Goal: Task Accomplishment & Management: Manage account settings

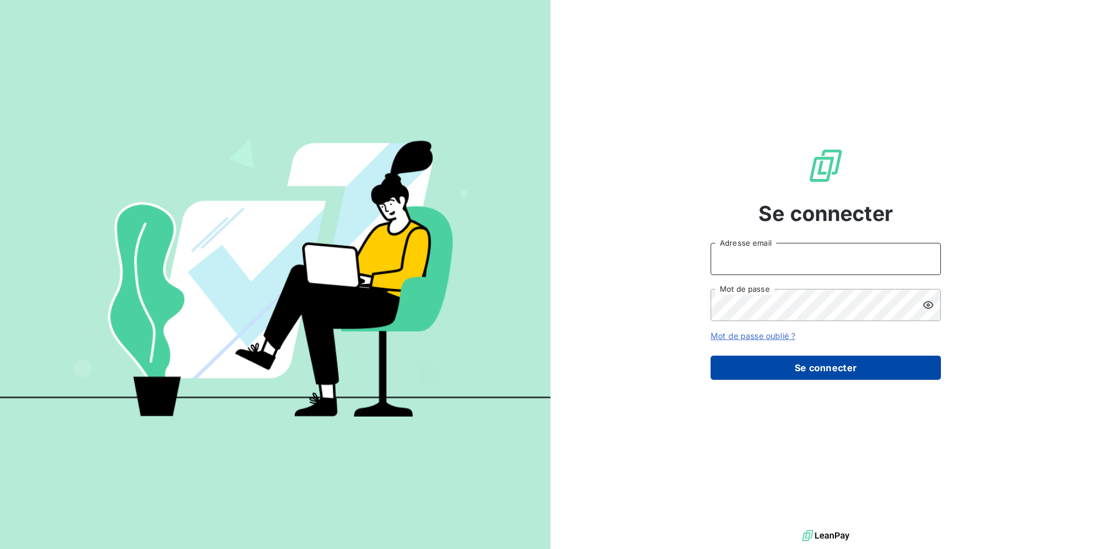
type input "[PERSON_NAME][EMAIL_ADDRESS][PERSON_NAME][DOMAIN_NAME]"
click at [785, 365] on button "Se connecter" at bounding box center [825, 368] width 230 height 24
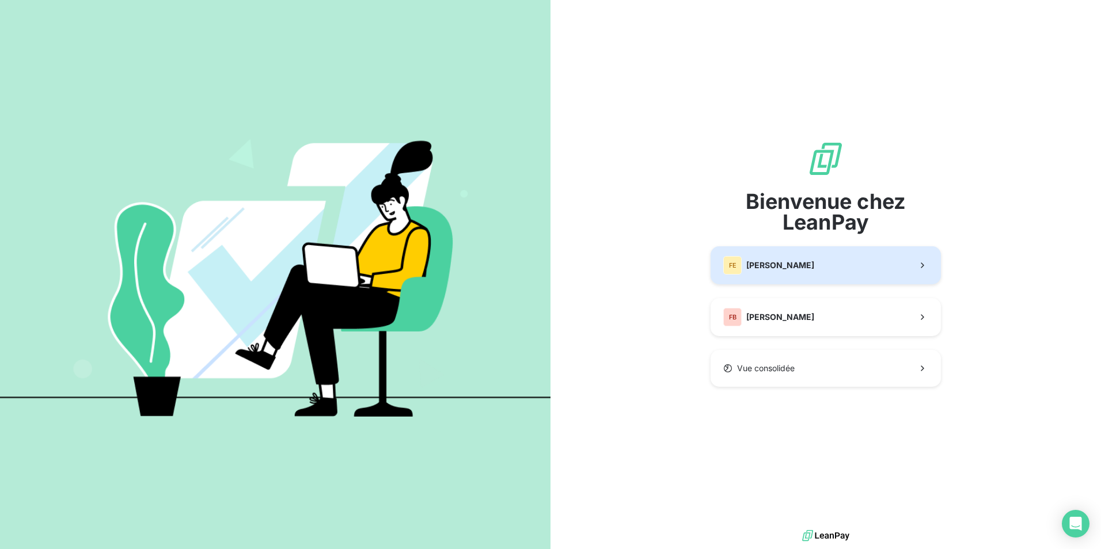
click at [803, 254] on button "[PERSON_NAME]" at bounding box center [825, 265] width 230 height 38
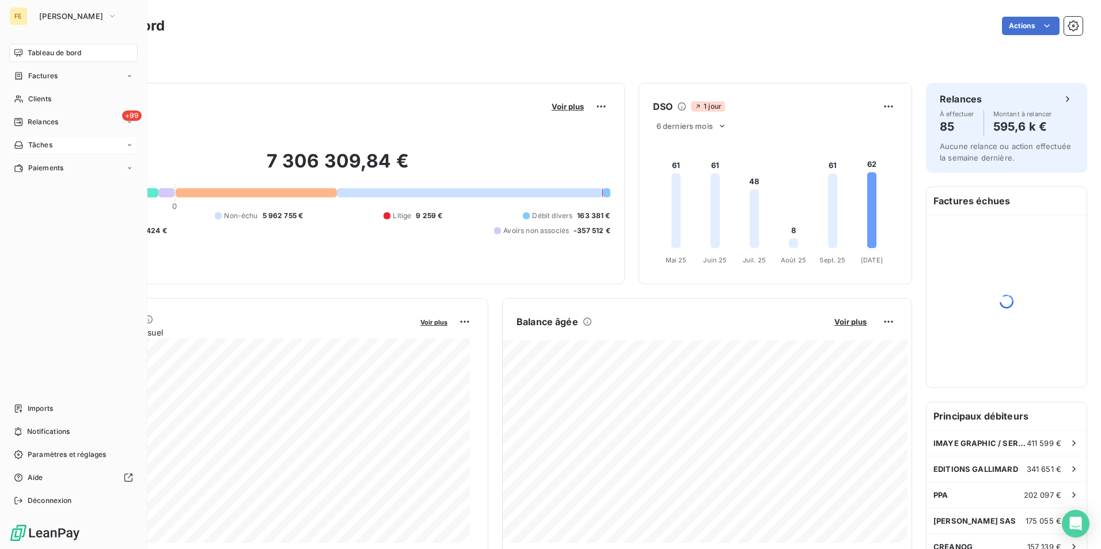
click at [63, 150] on div "Tâches" at bounding box center [73, 145] width 128 height 18
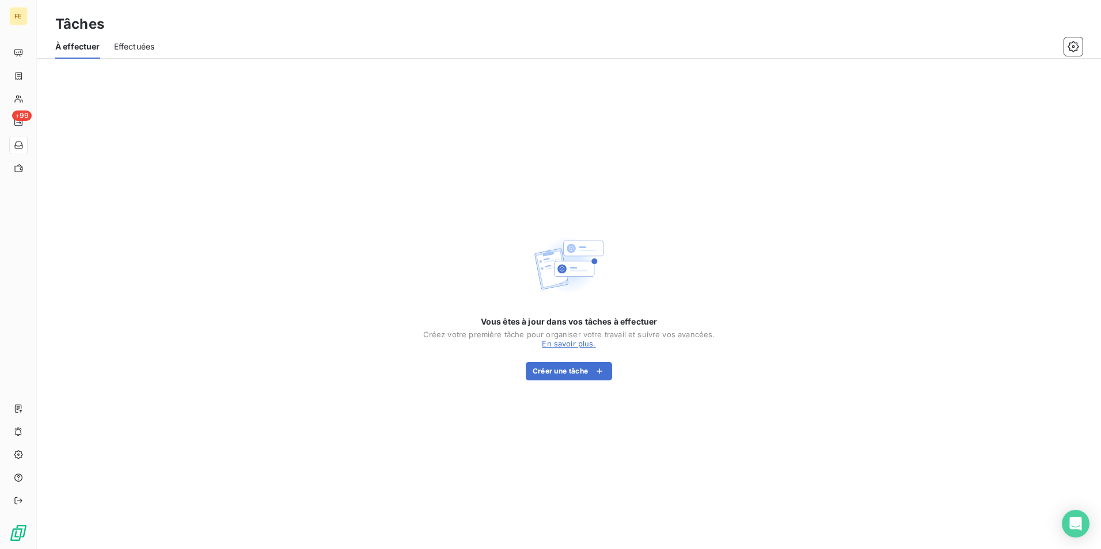
click at [134, 45] on span "Effectuées" at bounding box center [134, 47] width 41 height 12
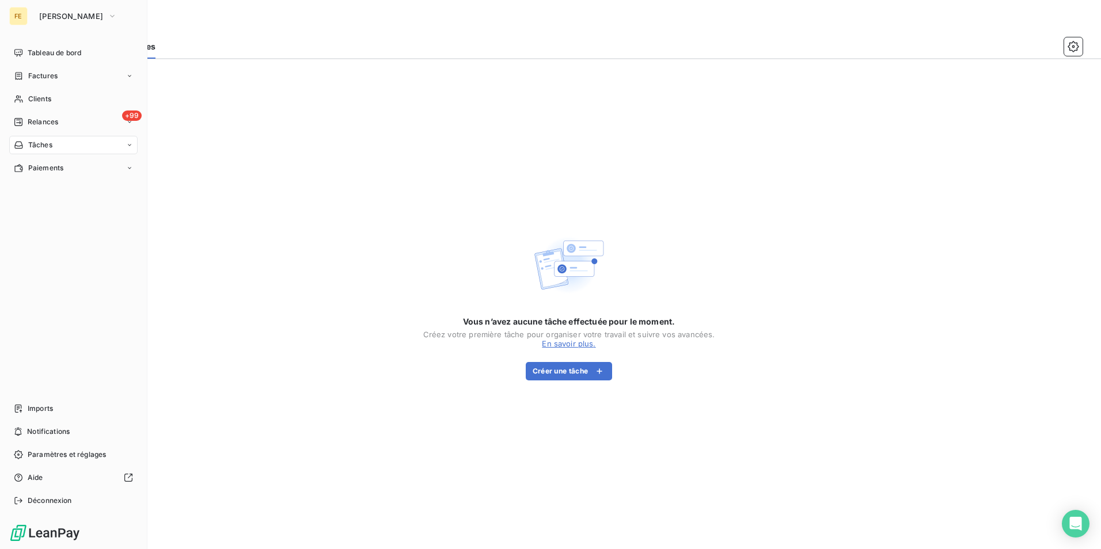
click at [24, 10] on div "FE" at bounding box center [18, 16] width 18 height 18
click at [108, 14] on icon "button" at bounding box center [112, 16] width 9 height 12
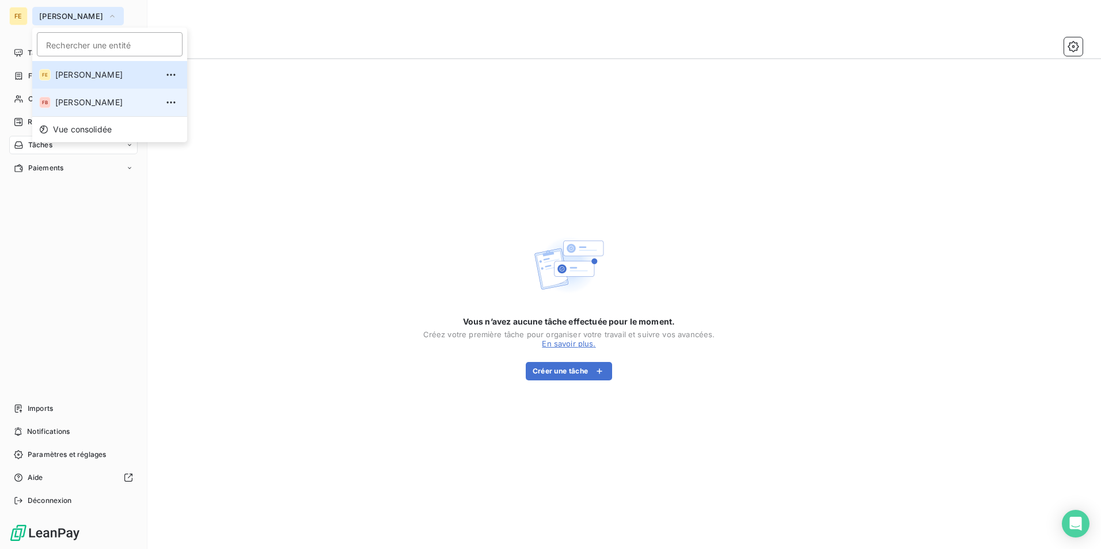
click at [89, 104] on span "[PERSON_NAME]" at bounding box center [106, 103] width 102 height 12
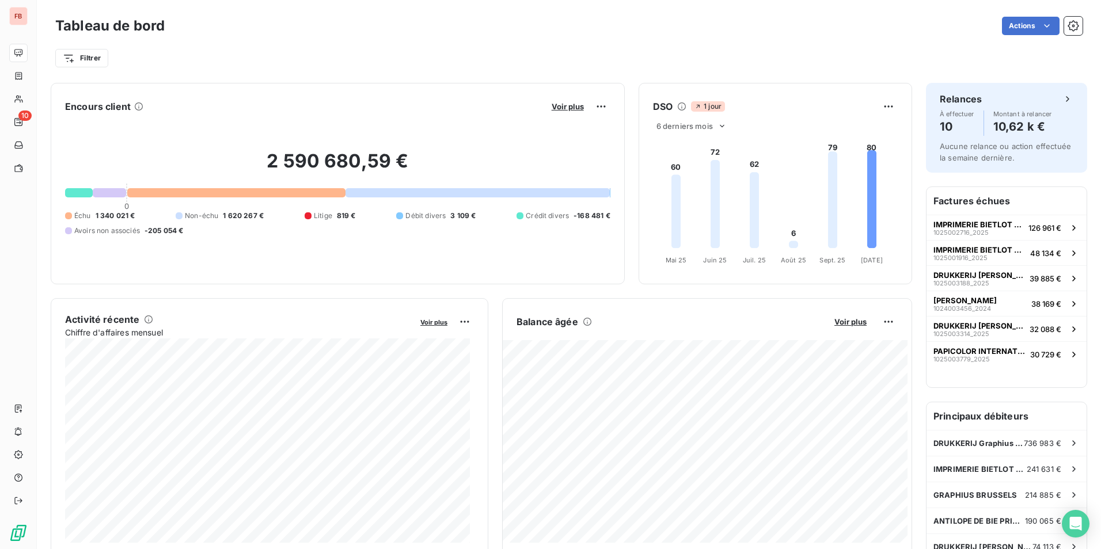
click at [867, 181] on icon at bounding box center [871, 199] width 9 height 98
click at [428, 321] on span "Voir plus" at bounding box center [433, 322] width 27 height 8
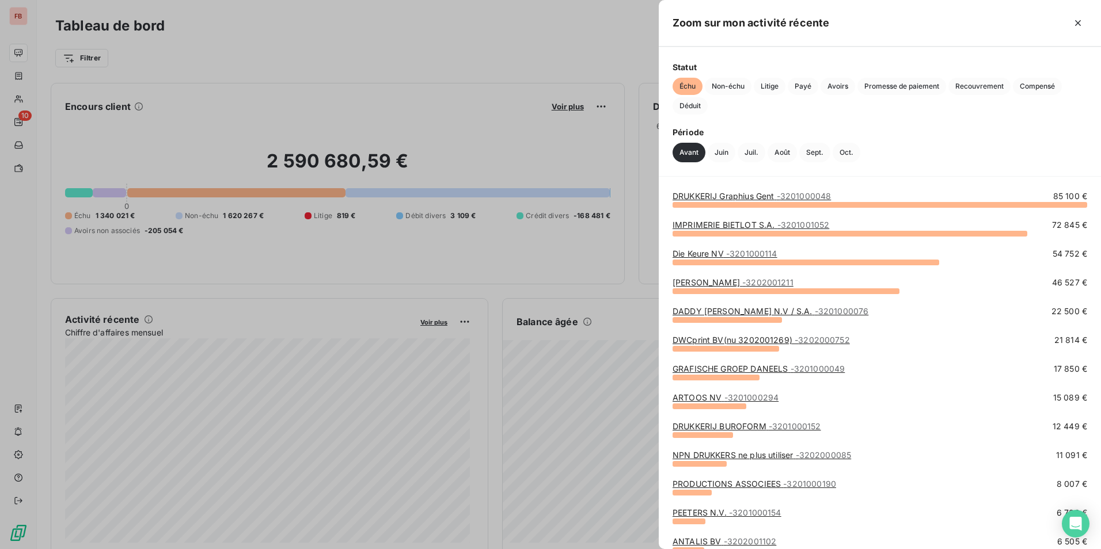
click at [691, 146] on button "Avant" at bounding box center [688, 153] width 33 height 20
click at [695, 127] on span "Période" at bounding box center [879, 132] width 414 height 12
click at [714, 156] on button "Juin" at bounding box center [722, 153] width 28 height 20
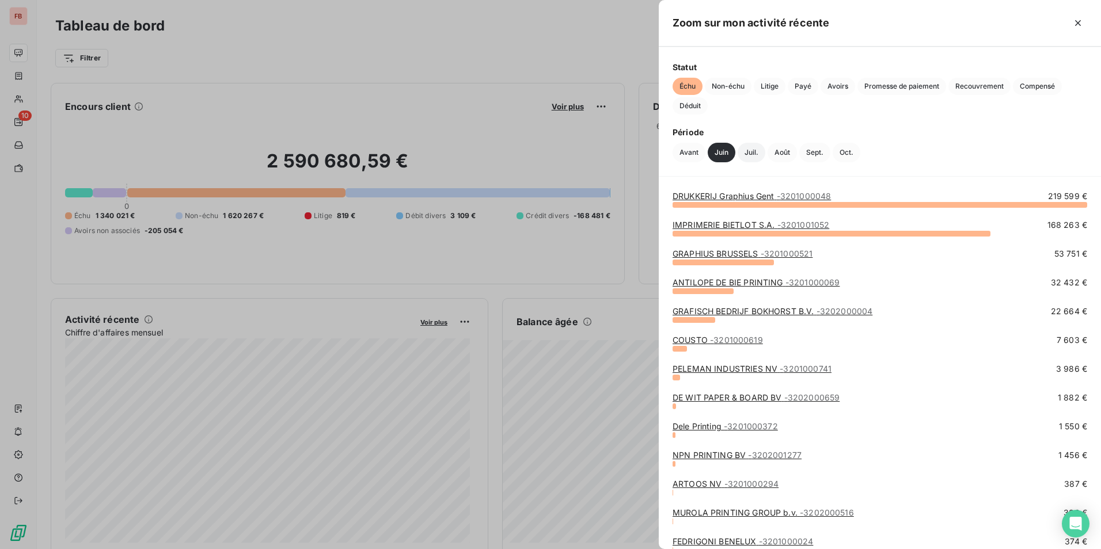
click at [753, 151] on button "Juil." at bounding box center [751, 153] width 28 height 20
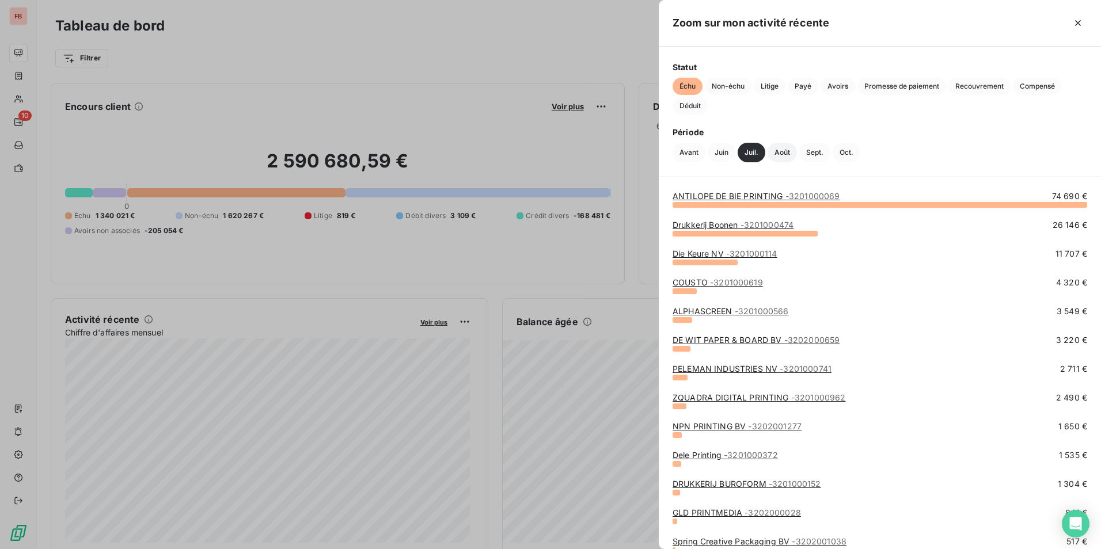
click at [789, 161] on button "Août" at bounding box center [781, 153] width 29 height 20
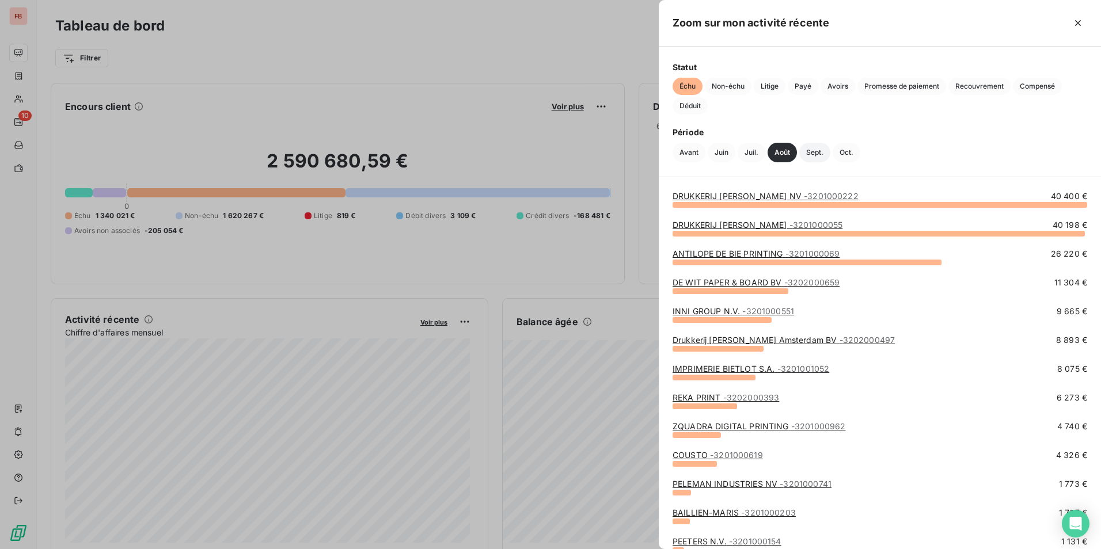
click at [806, 154] on button "Sept." at bounding box center [814, 153] width 31 height 20
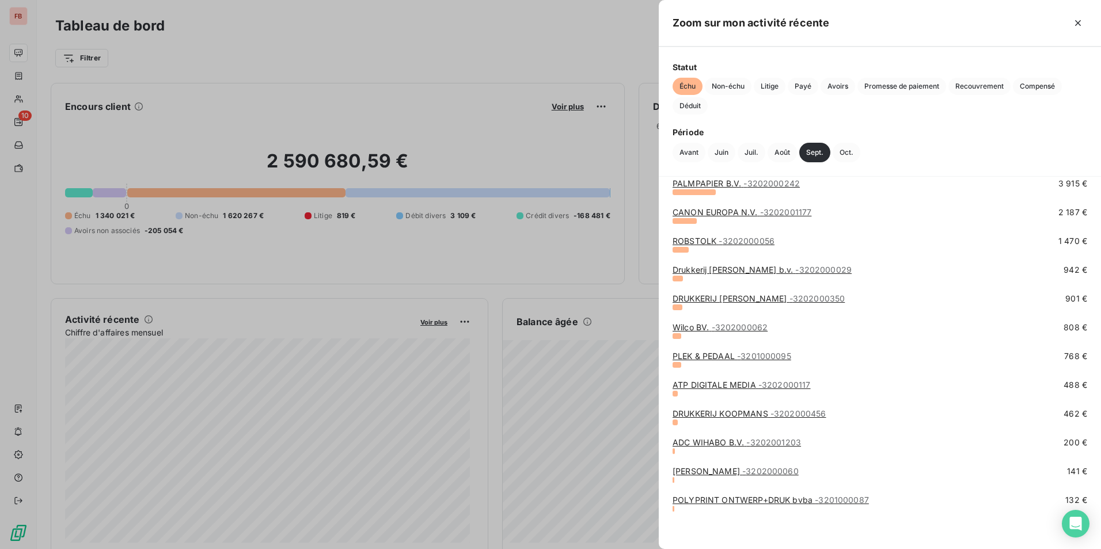
scroll to position [130, 0]
click at [252, 82] on div at bounding box center [550, 274] width 1101 height 549
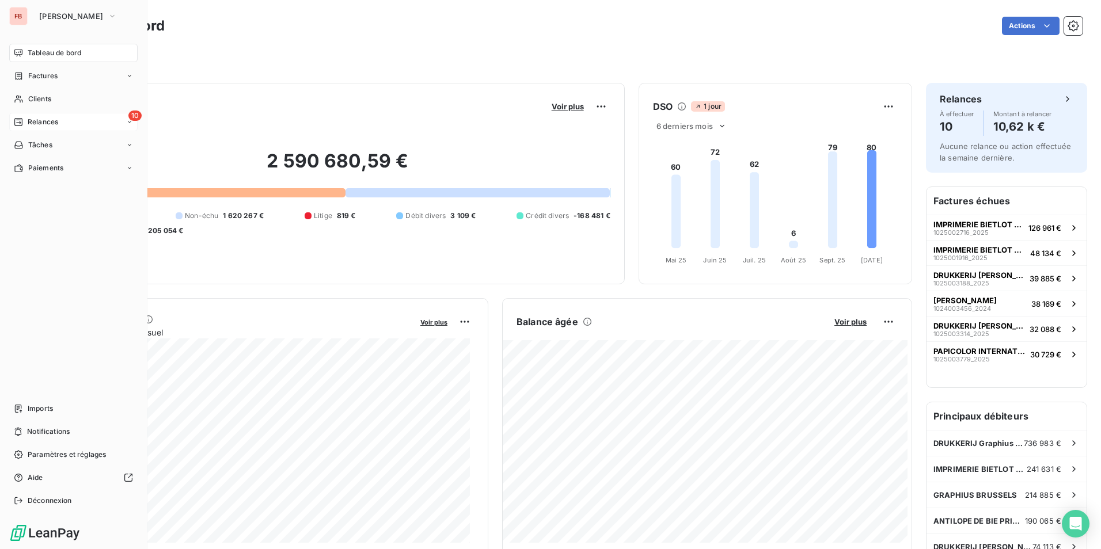
click at [133, 128] on div "10 Relances" at bounding box center [73, 122] width 128 height 18
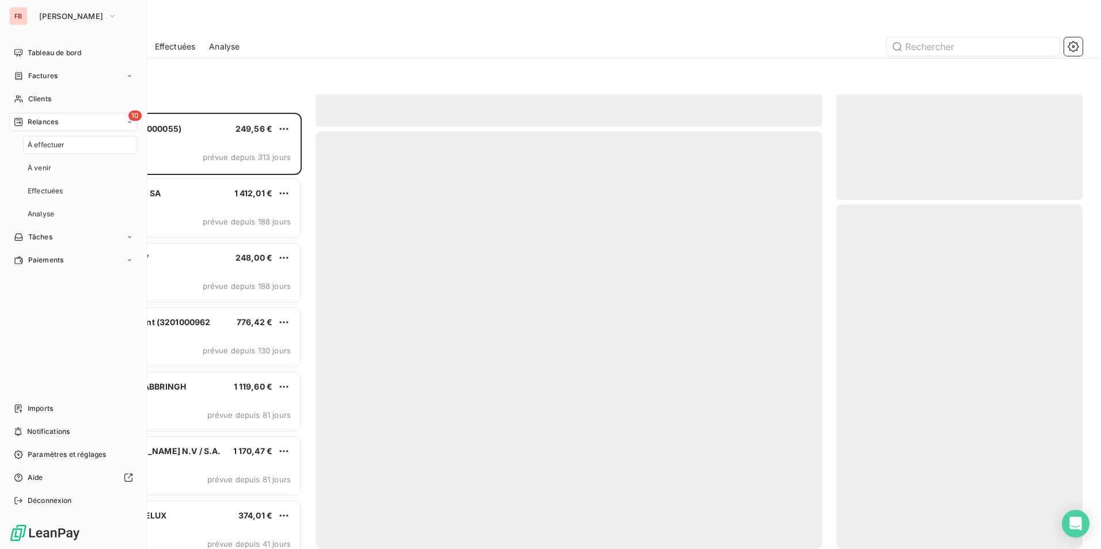
scroll to position [428, 238]
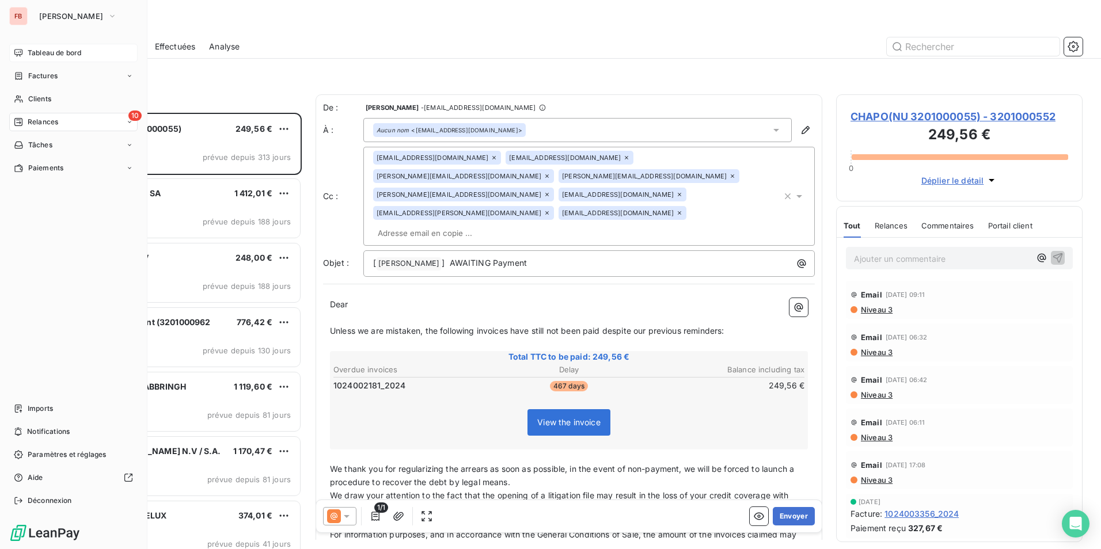
click at [36, 46] on div "Tableau de bord" at bounding box center [73, 53] width 128 height 18
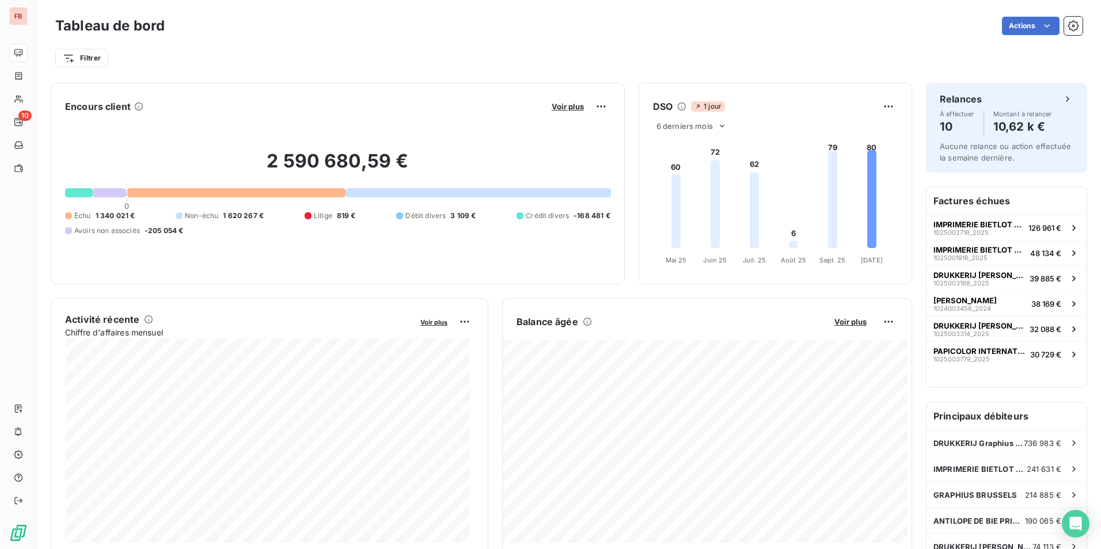
click at [678, 108] on icon at bounding box center [682, 106] width 8 height 8
